Goal: Transaction & Acquisition: Download file/media

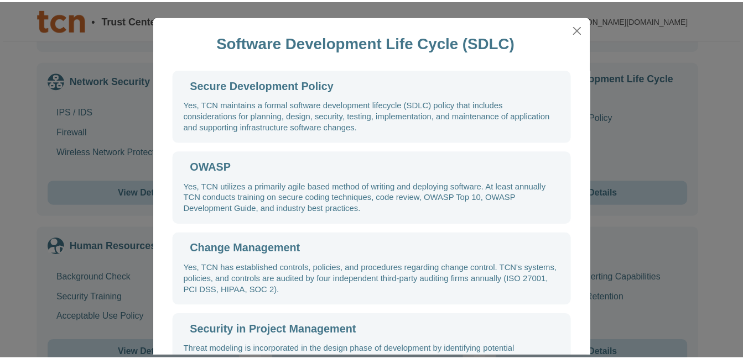
scroll to position [54, 0]
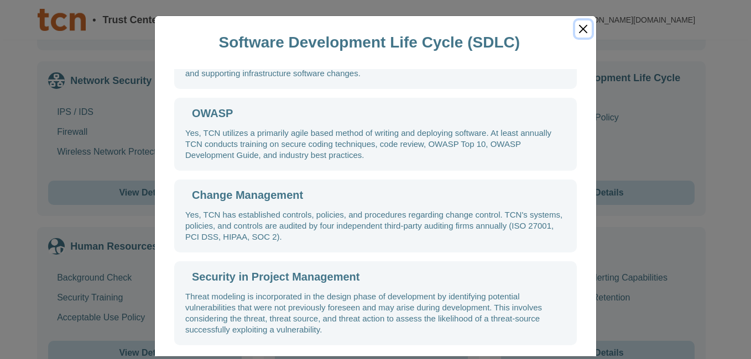
click at [578, 30] on button "Close" at bounding box center [583, 28] width 17 height 17
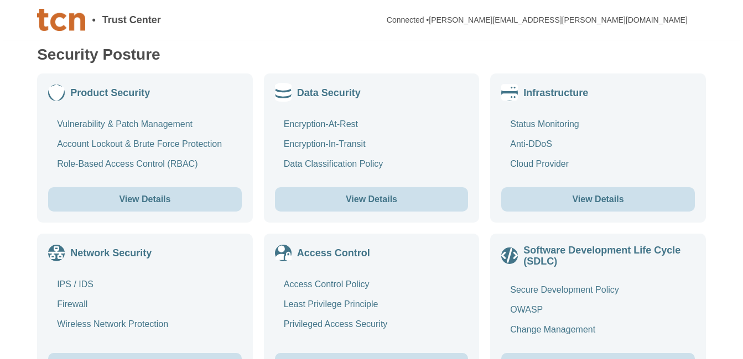
scroll to position [538, 0]
click at [409, 197] on button "View Details" at bounding box center [372, 201] width 194 height 24
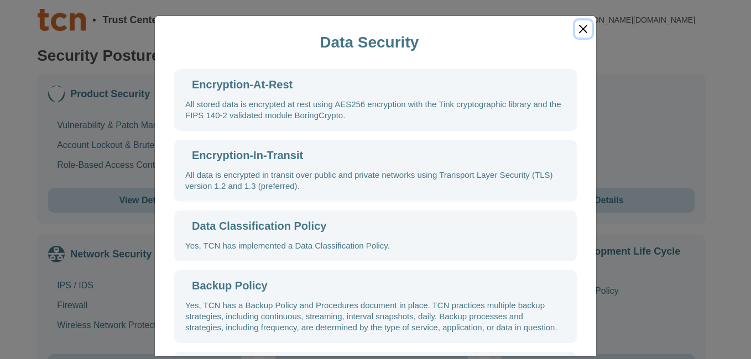
click at [581, 29] on button "Close" at bounding box center [583, 28] width 17 height 17
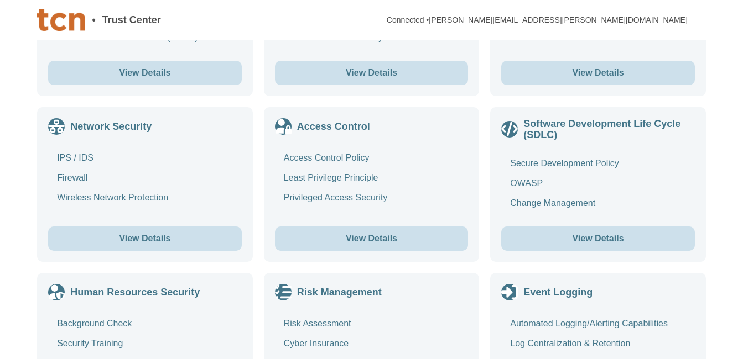
scroll to position [669, 0]
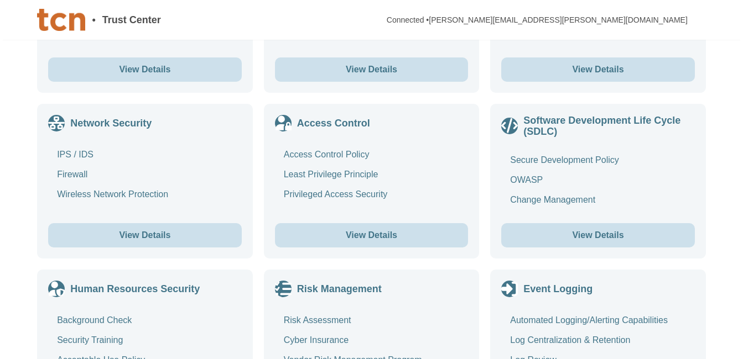
click at [146, 233] on button "View Details" at bounding box center [145, 235] width 194 height 24
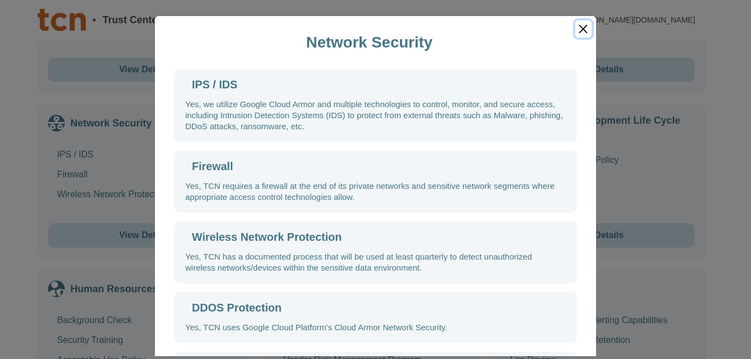
click at [581, 36] on button "Close" at bounding box center [583, 28] width 17 height 17
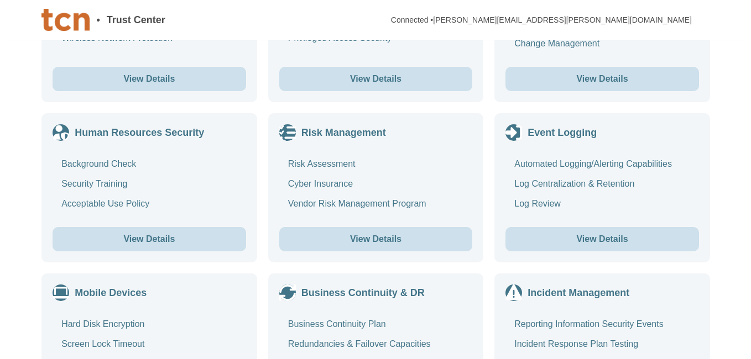
scroll to position [826, 0]
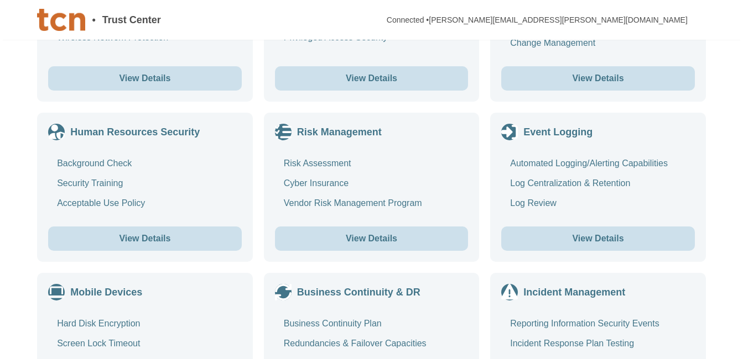
click at [168, 239] on button "View Details" at bounding box center [145, 239] width 194 height 24
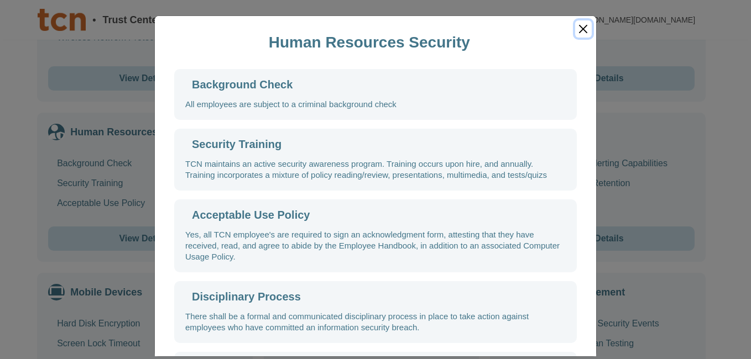
click at [578, 28] on button "Close" at bounding box center [583, 28] width 17 height 17
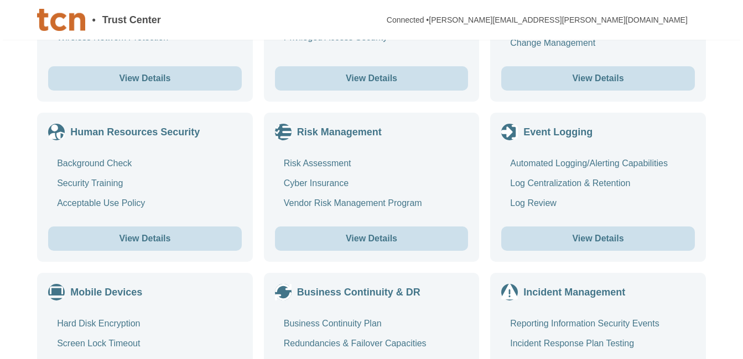
click at [563, 234] on button "View Details" at bounding box center [598, 239] width 194 height 24
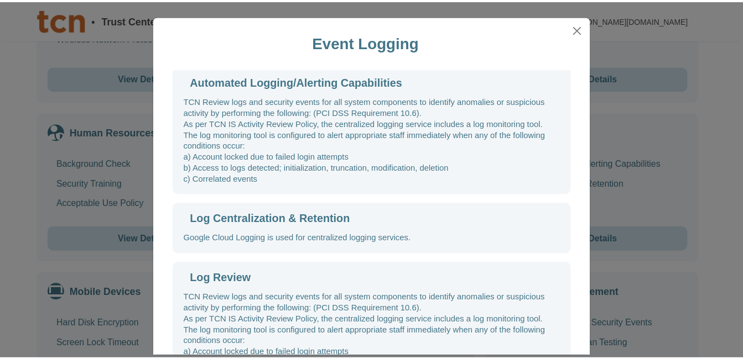
scroll to position [3, 0]
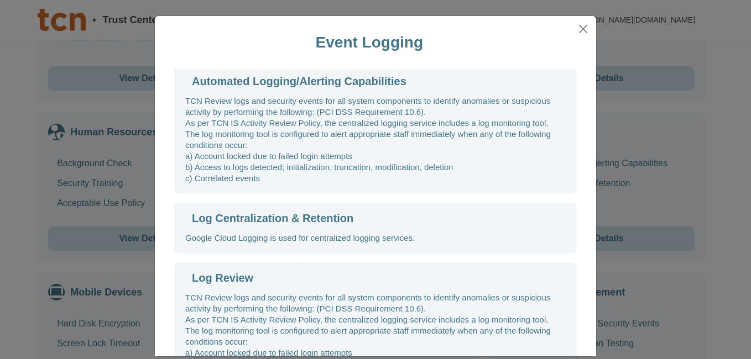
click at [588, 29] on div "Event Logging" at bounding box center [375, 42] width 441 height 53
click at [580, 29] on button "Close" at bounding box center [583, 28] width 17 height 17
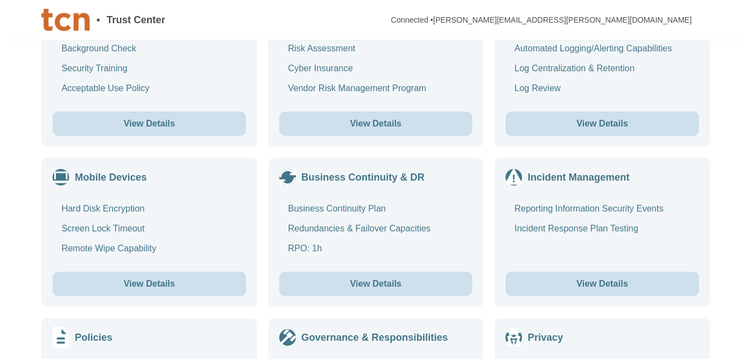
scroll to position [942, 0]
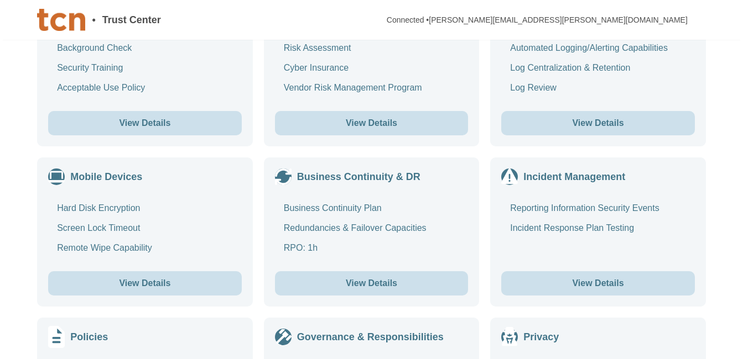
click at [387, 290] on button "View Details" at bounding box center [372, 284] width 194 height 24
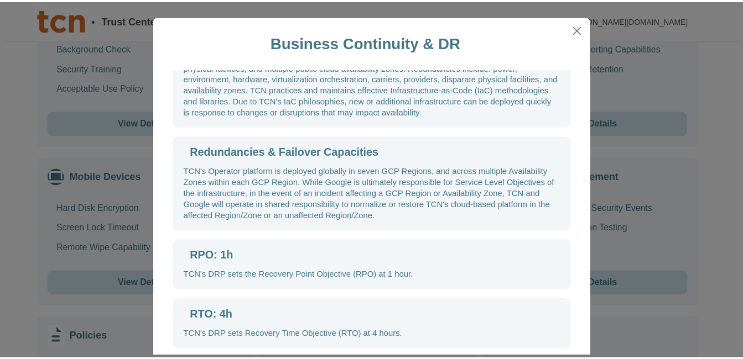
scroll to position [76, 0]
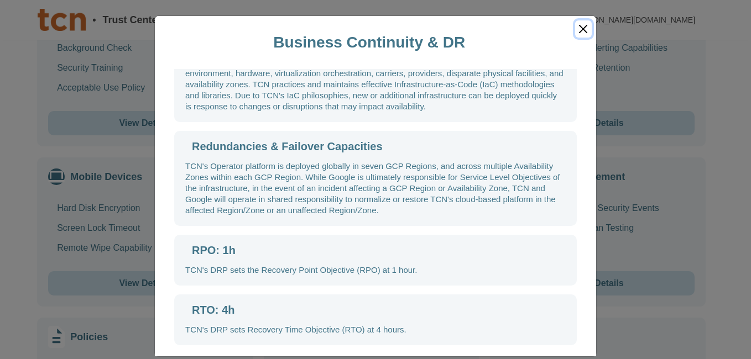
click at [583, 29] on button "Close" at bounding box center [583, 28] width 17 height 17
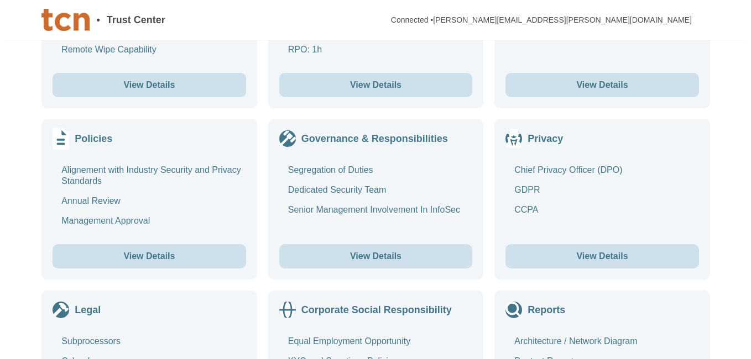
scroll to position [1141, 0]
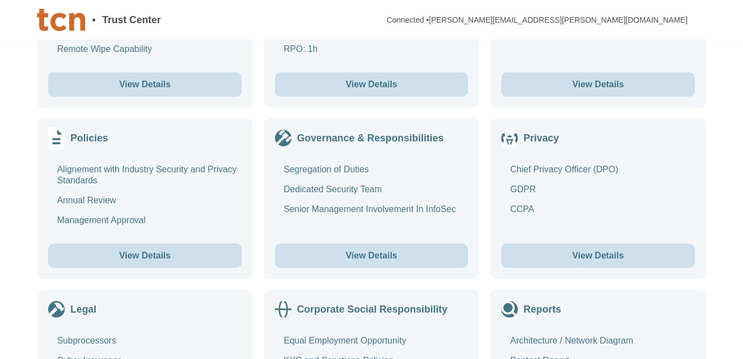
click at [379, 264] on button "View Details" at bounding box center [372, 256] width 194 height 24
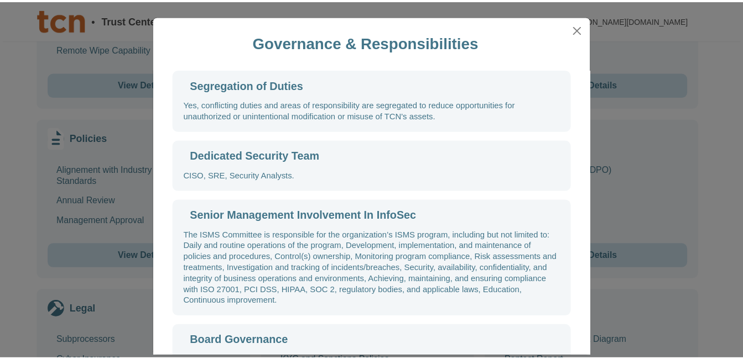
scroll to position [54, 0]
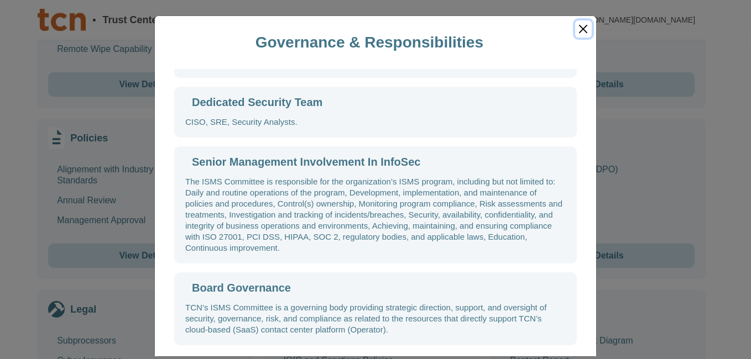
click at [575, 24] on button "Close" at bounding box center [583, 28] width 17 height 17
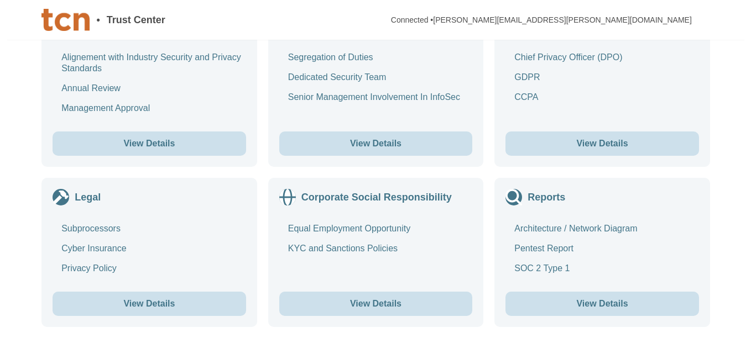
scroll to position [1254, 0]
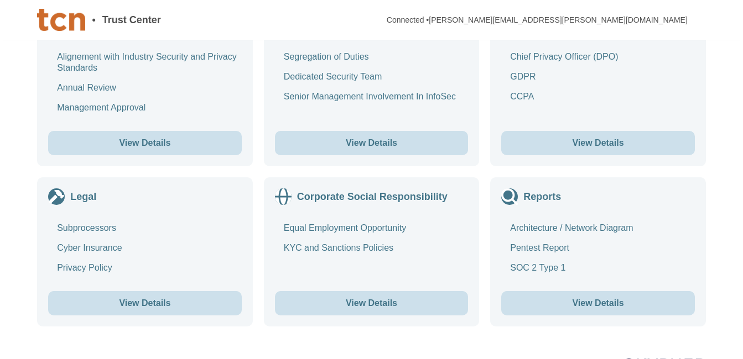
click at [622, 311] on button "View Details" at bounding box center [598, 303] width 194 height 24
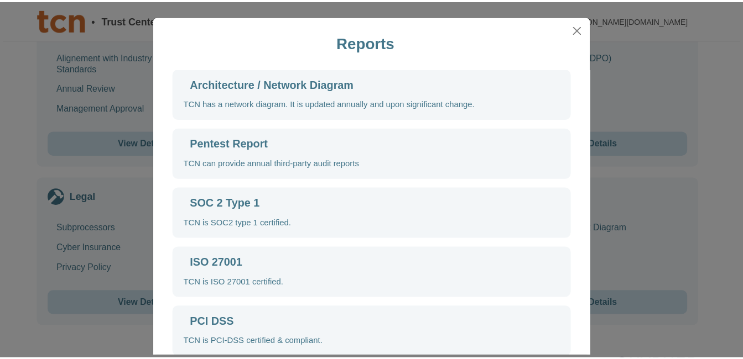
scroll to position [0, 0]
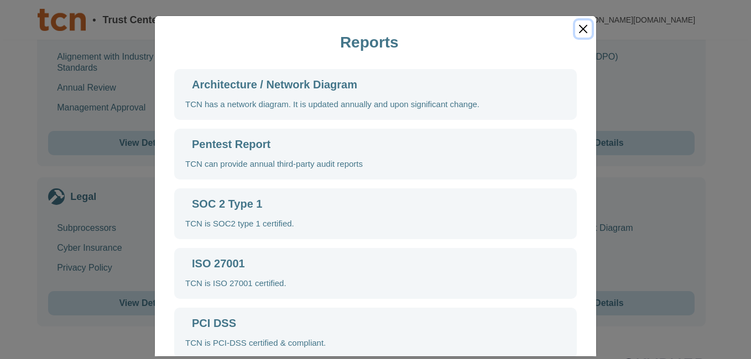
click at [576, 24] on button "Close" at bounding box center [583, 28] width 17 height 17
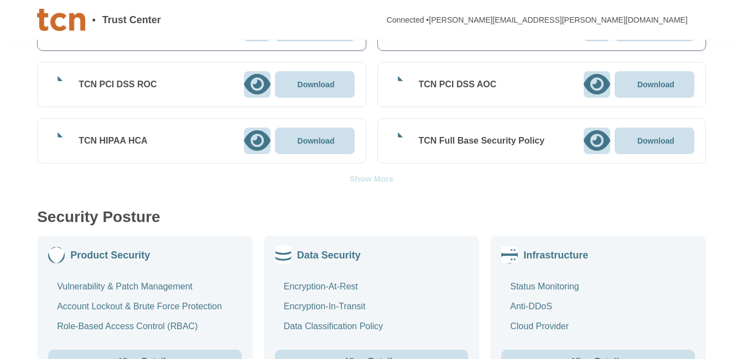
scroll to position [376, 0]
click at [369, 177] on div "Show More" at bounding box center [371, 179] width 44 height 8
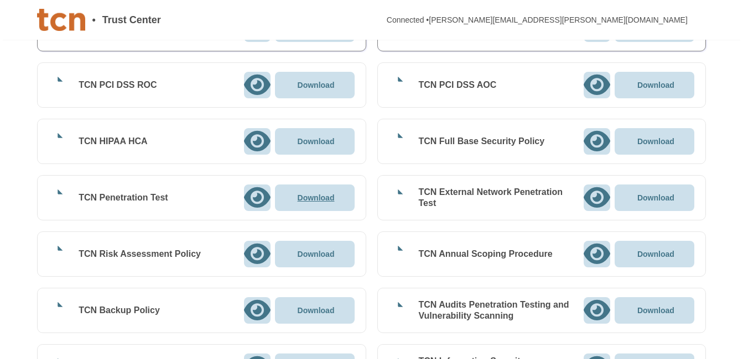
click at [311, 199] on p "Download" at bounding box center [315, 198] width 37 height 8
click at [596, 137] on icon at bounding box center [596, 141] width 27 height 24
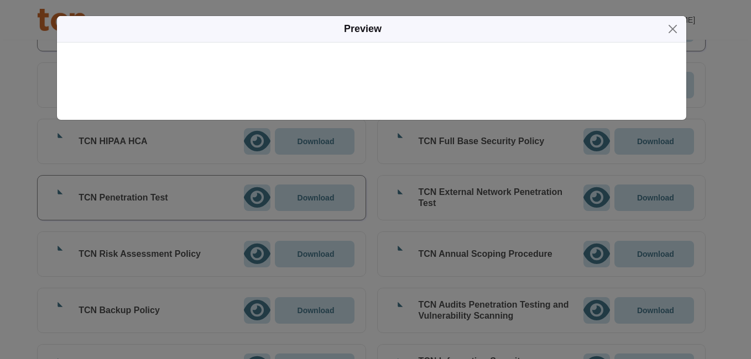
click at [664, 30] on icon "button" at bounding box center [664, 30] width 0 height 0
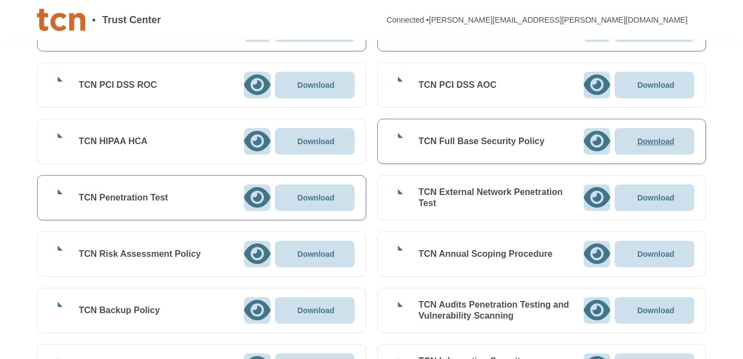
click at [680, 141] on div "Download" at bounding box center [654, 141] width 80 height 27
click at [649, 194] on p "Download" at bounding box center [655, 198] width 37 height 8
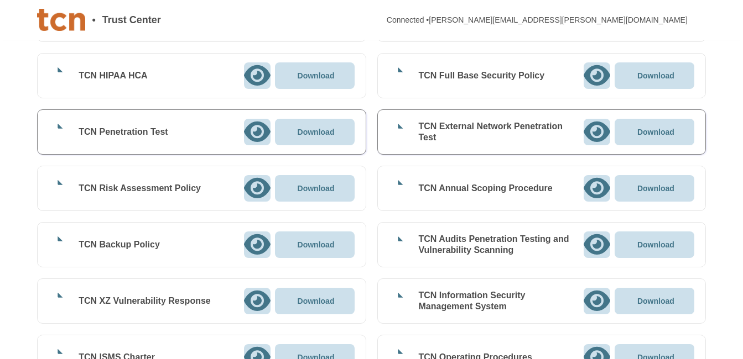
scroll to position [447, 0]
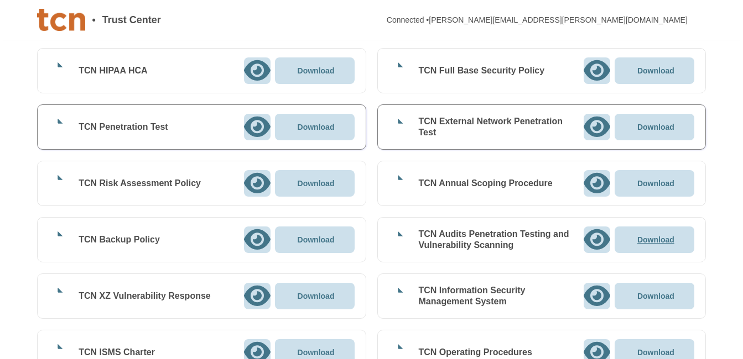
click at [665, 237] on p "Download" at bounding box center [655, 240] width 37 height 8
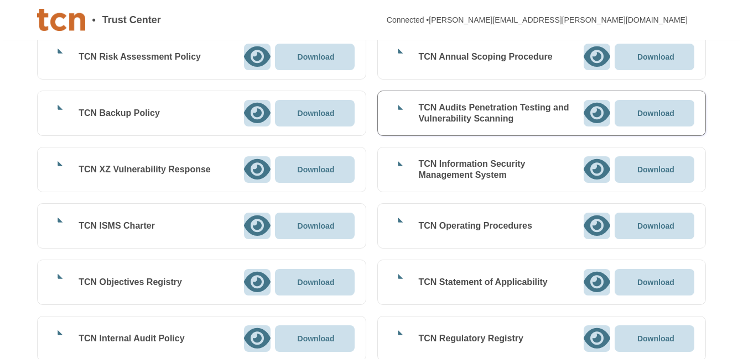
scroll to position [574, 0]
click at [295, 226] on icon at bounding box center [295, 225] width 0 height 8
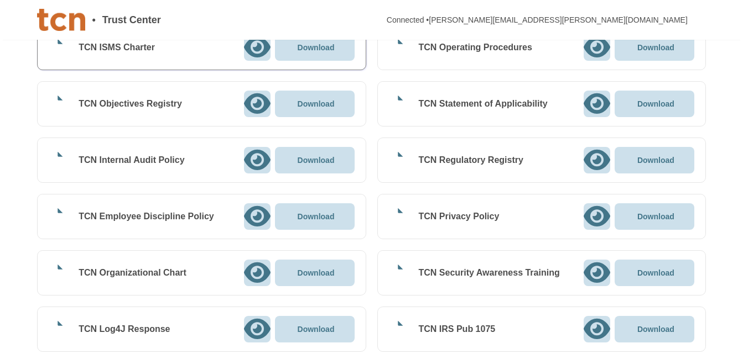
scroll to position [753, 0]
click at [655, 275] on p "Download" at bounding box center [655, 273] width 37 height 8
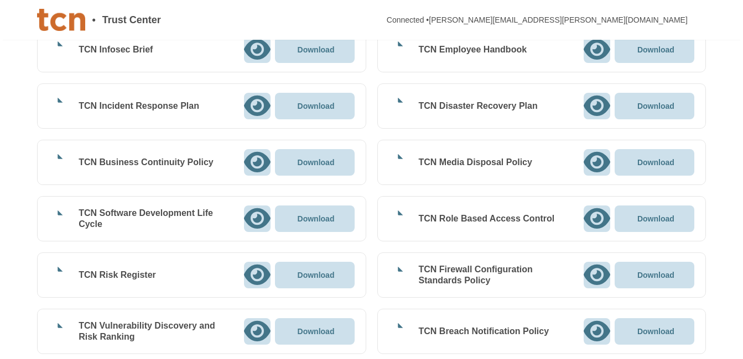
scroll to position [1202, 0]
click at [295, 270] on icon at bounding box center [295, 274] width 0 height 8
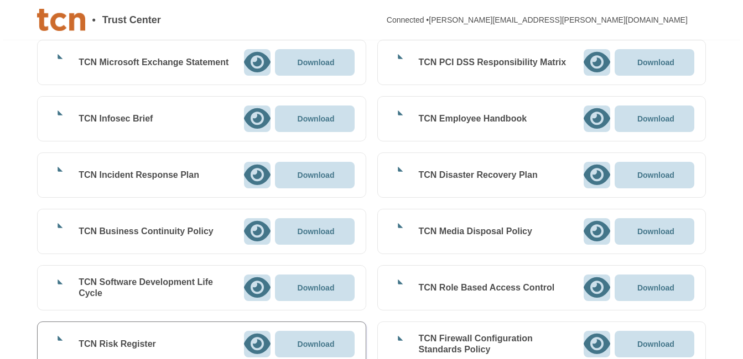
scroll to position [1129, 0]
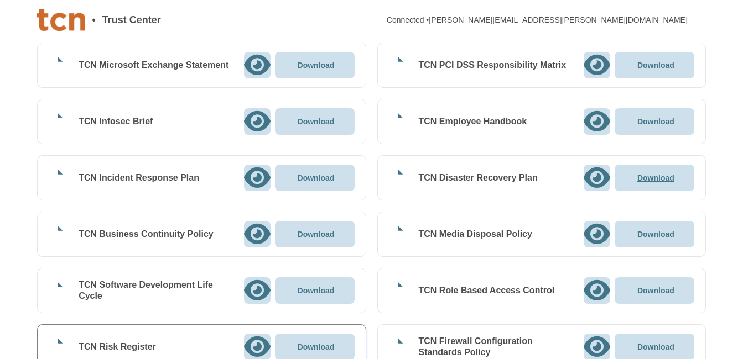
click at [649, 178] on p "Download" at bounding box center [655, 178] width 37 height 8
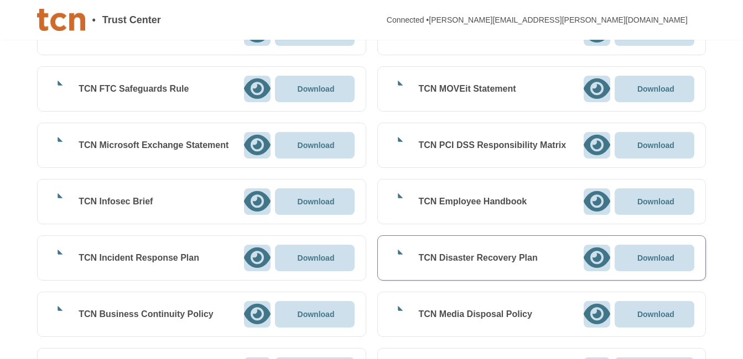
scroll to position [1040, 0]
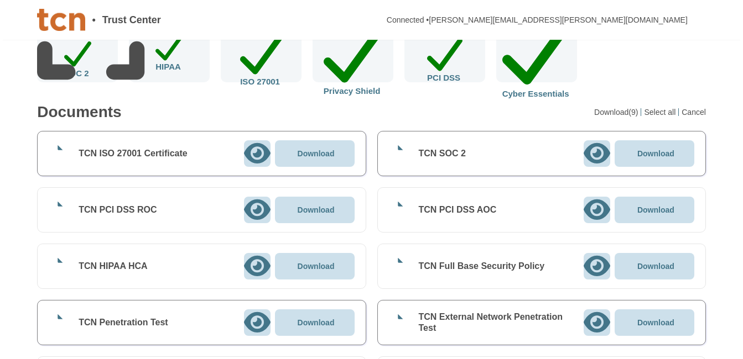
scroll to position [250, 0]
click at [250, 212] on div at bounding box center [257, 210] width 27 height 27
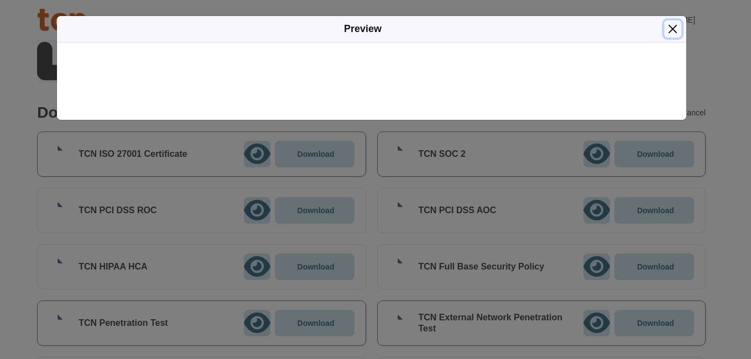
click at [674, 31] on button "Close" at bounding box center [672, 28] width 17 height 17
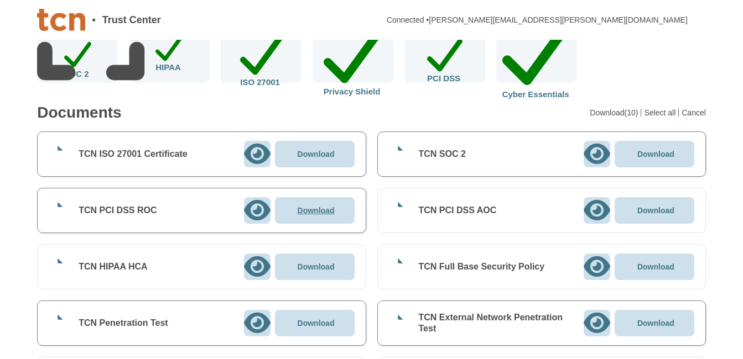
click at [316, 208] on p "Download" at bounding box center [315, 211] width 37 height 8
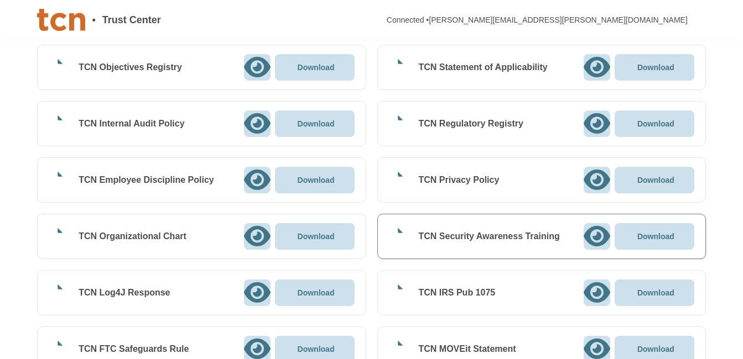
scroll to position [1127, 0]
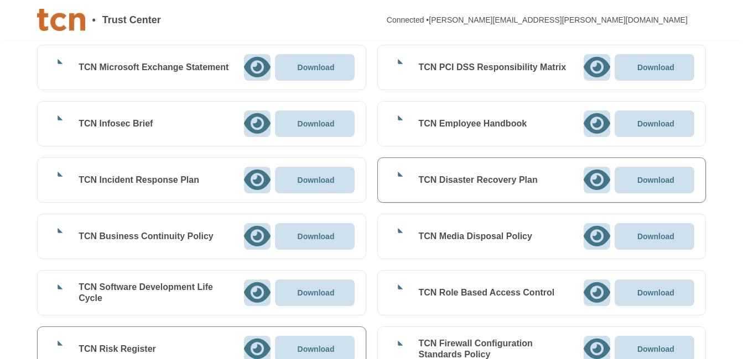
click at [704, 4] on div "• Trust Center Connected • [PERSON_NAME][EMAIL_ADDRESS][PERSON_NAME][DOMAIN_NAM…" at bounding box center [371, 20] width 669 height 40
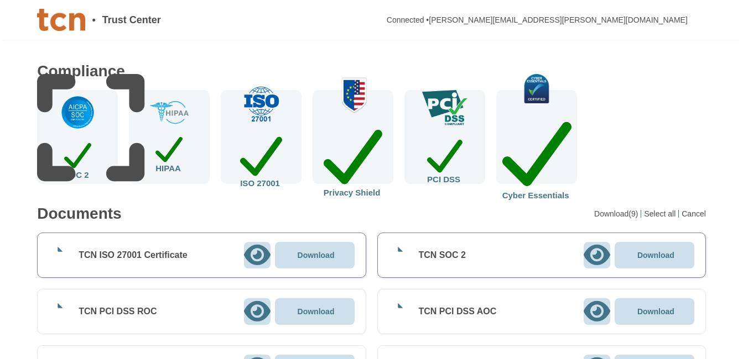
scroll to position [0, 0]
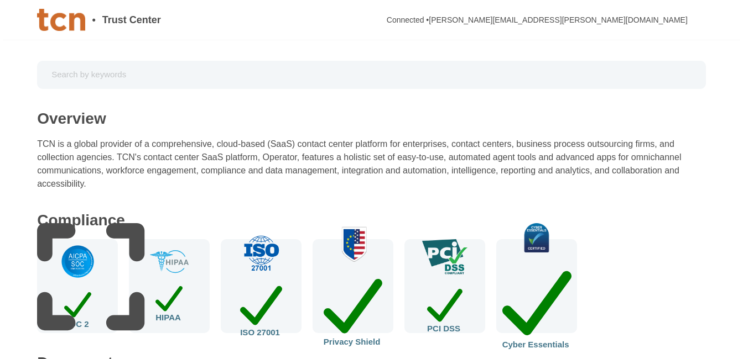
click at [407, 75] on input "text" at bounding box center [371, 74] width 653 height 19
